Goal: Book appointment/travel/reservation

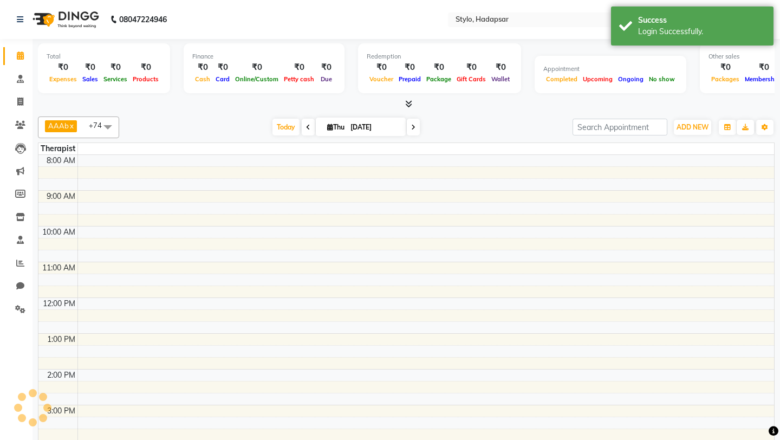
select select "en"
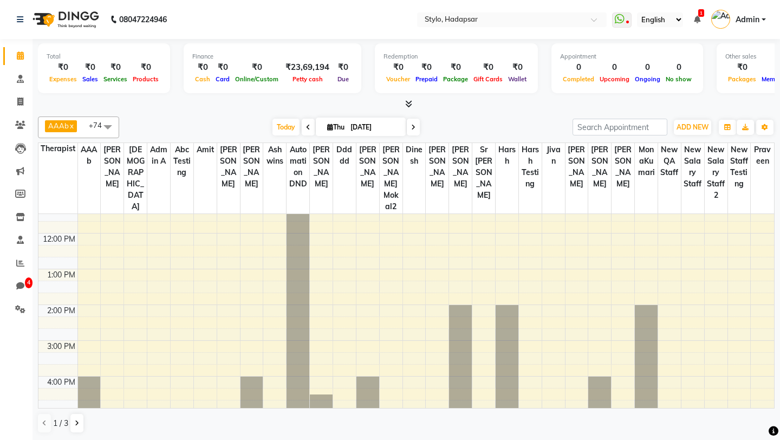
scroll to position [148, 0]
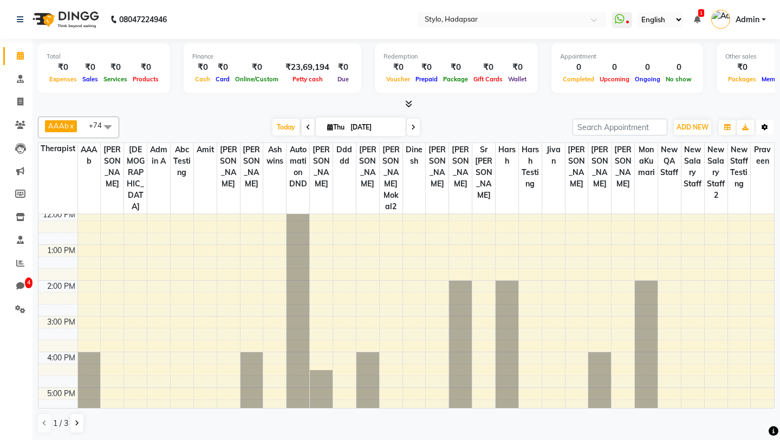
click at [768, 125] on icon "button" at bounding box center [765, 127] width 7 height 7
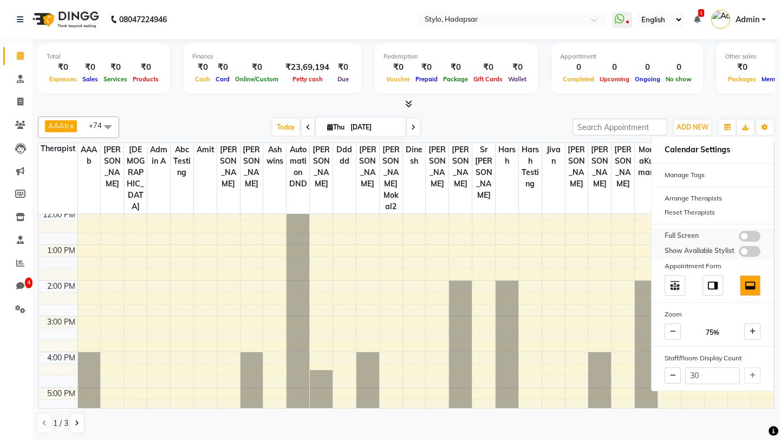
click at [752, 234] on span at bounding box center [750, 236] width 22 height 11
click at [739, 238] on input "checkbox" at bounding box center [739, 238] width 0 height 0
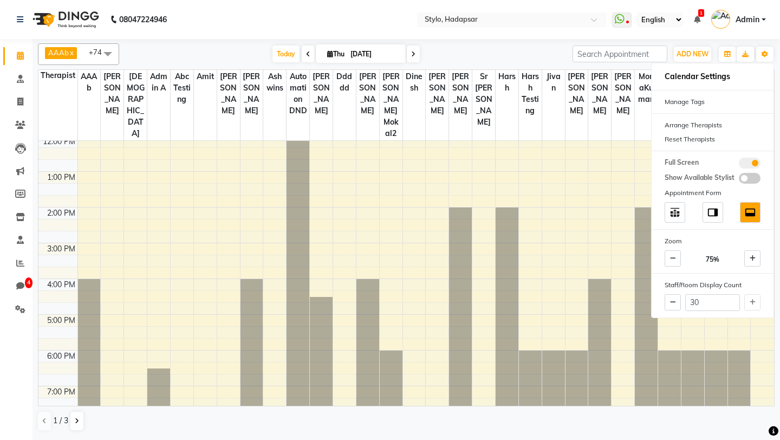
scroll to position [0, 0]
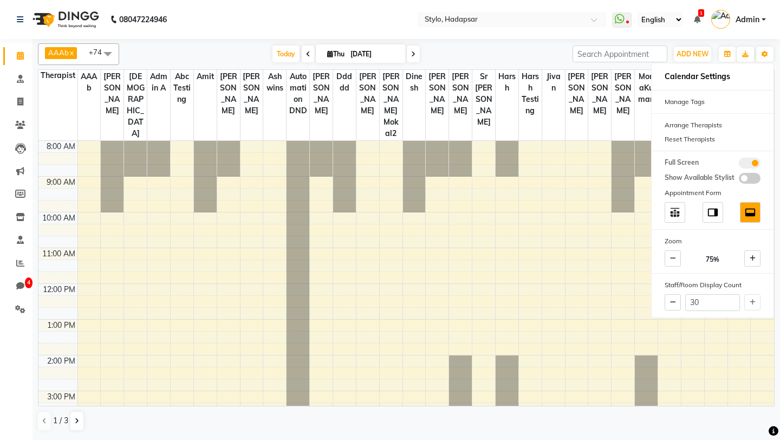
click at [446, 271] on div "8:00 AM 9:00 AM 10:00 AM 11:00 AM 12:00 PM 1:00 PM 2:00 PM 3:00 PM 4:00 PM 5:00…" at bounding box center [406, 426] width 736 height 571
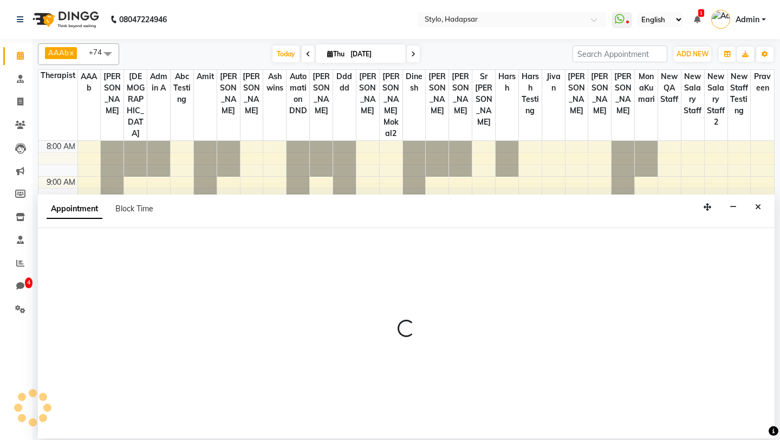
select select "5179"
select select "690"
select select "tentative"
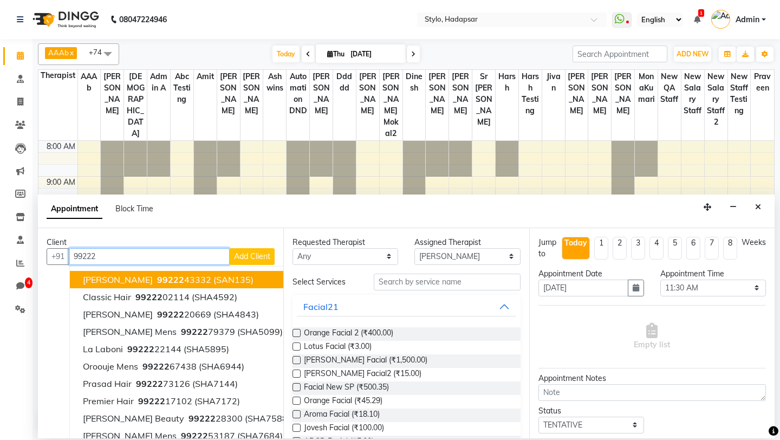
click at [143, 284] on span "[PERSON_NAME]" at bounding box center [118, 279] width 70 height 11
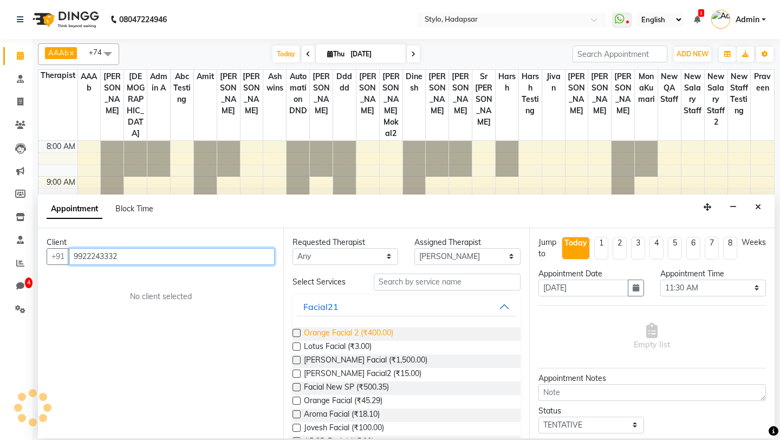
type input "9922243332"
click at [345, 333] on span "Orange Facial 2 (₹400.00)" at bounding box center [348, 334] width 89 height 14
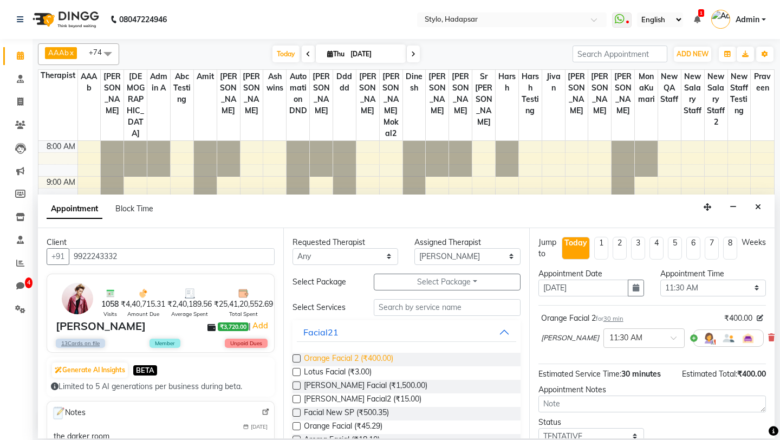
click at [345, 353] on span "Orange Facial 2 (₹400.00)" at bounding box center [348, 360] width 89 height 14
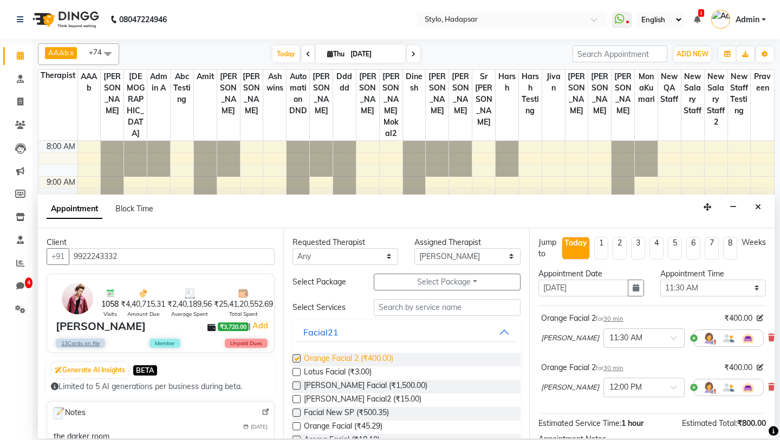
checkbox input "false"
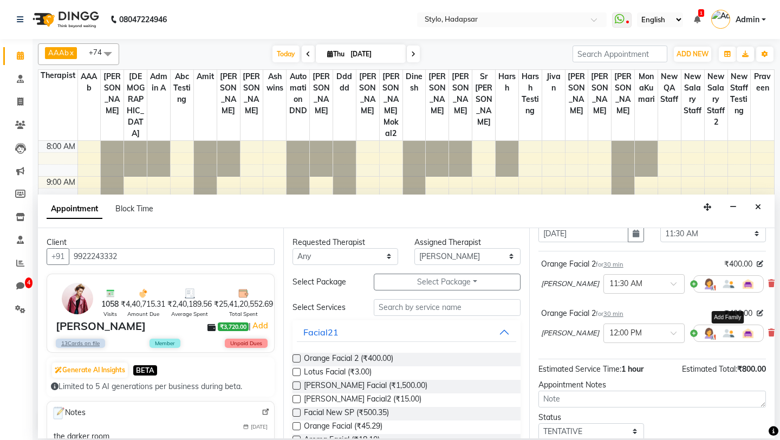
scroll to position [124, 0]
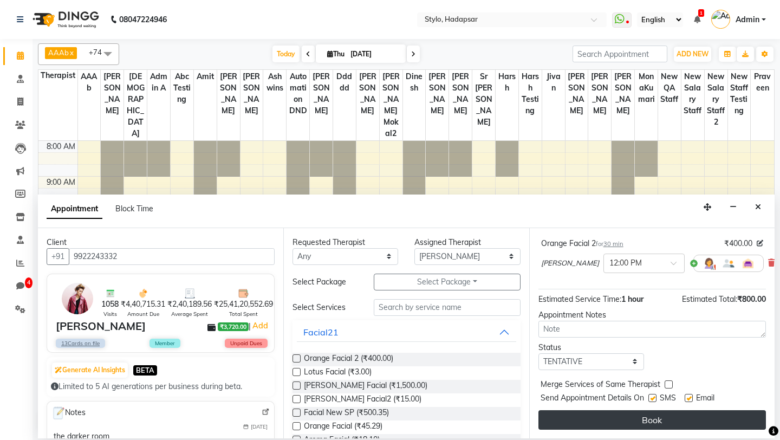
click at [684, 423] on button "Book" at bounding box center [652, 420] width 228 height 20
